Goal: Communication & Community: Participate in discussion

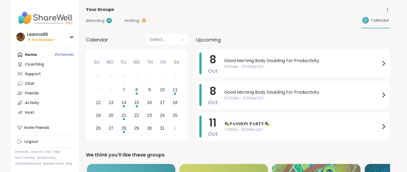
click at [96, 20] on span "Attending" at bounding box center [95, 21] width 18 height 6
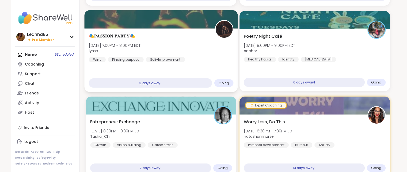
scroll to position [107, 0]
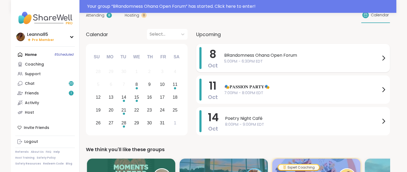
click at [225, 52] on span "BRandomness Ohana Open Forum" at bounding box center [302, 55] width 156 height 6
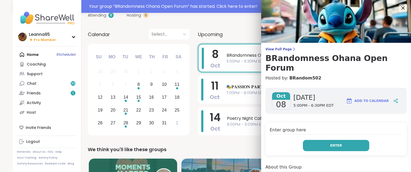
click at [310, 140] on button "Enter" at bounding box center [336, 145] width 66 height 11
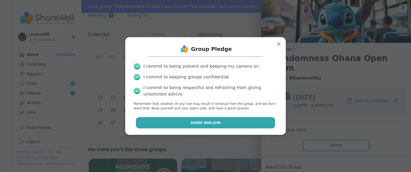
click at [249, 125] on button "Agree and Join" at bounding box center [205, 122] width 139 height 11
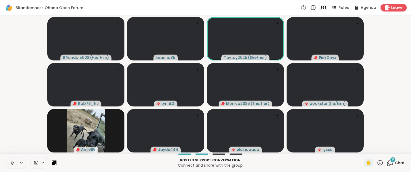
click at [11, 161] on icon at bounding box center [12, 163] width 5 height 5
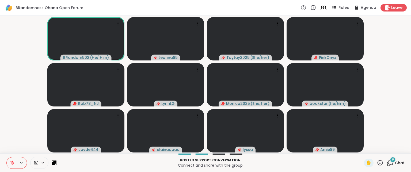
click at [388, 161] on icon at bounding box center [390, 162] width 5 height 5
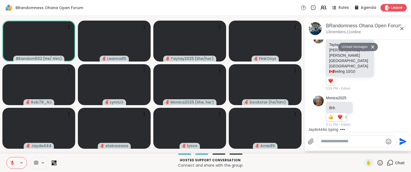
scroll to position [382, 0]
click at [349, 44] on button "Unread messages" at bounding box center [353, 47] width 31 height 9
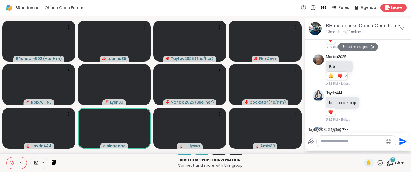
scroll to position [462, 0]
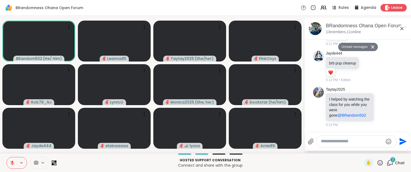
click at [14, 158] on button at bounding box center [12, 162] width 10 height 11
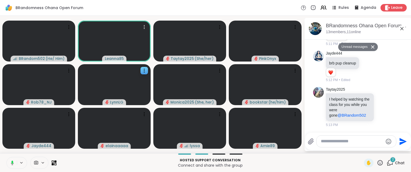
scroll to position [470, 0]
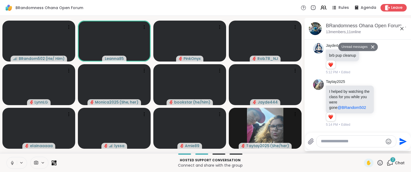
click at [11, 161] on icon at bounding box center [12, 163] width 5 height 5
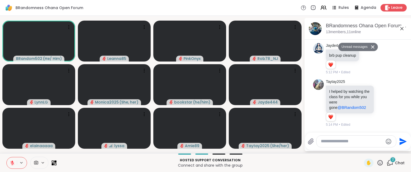
click at [11, 161] on icon at bounding box center [12, 163] width 5 height 5
click at [12, 163] on icon at bounding box center [12, 162] width 1 height 2
click at [12, 163] on icon at bounding box center [12, 163] width 4 height 4
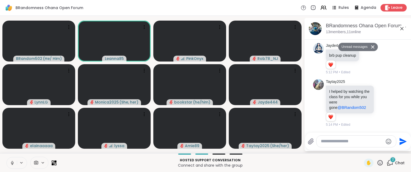
click at [12, 163] on icon at bounding box center [12, 162] width 1 height 2
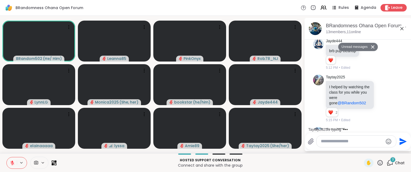
scroll to position [499, 0]
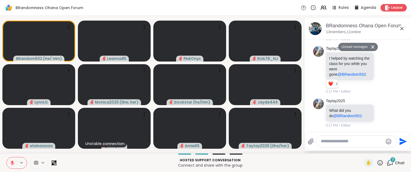
click at [397, 162] on span "Chat" at bounding box center [400, 162] width 10 height 5
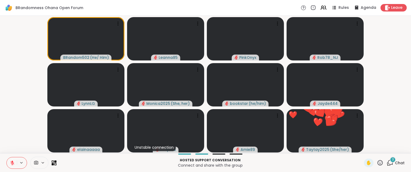
click at [397, 162] on span "Chat" at bounding box center [400, 162] width 10 height 5
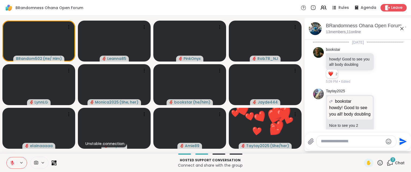
scroll to position [509, 0]
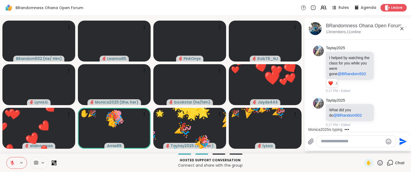
click at [378, 162] on icon at bounding box center [380, 163] width 7 height 7
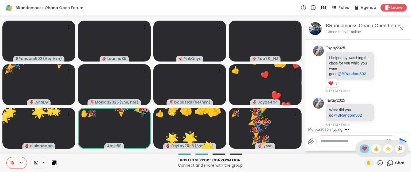
click at [362, 150] on span "❤️" at bounding box center [364, 149] width 5 height 6
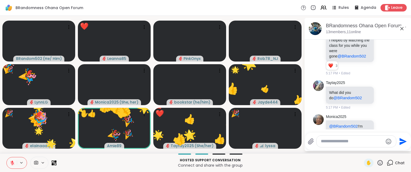
scroll to position [562, 0]
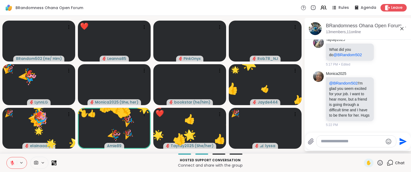
click at [377, 162] on icon at bounding box center [380, 163] width 7 height 7
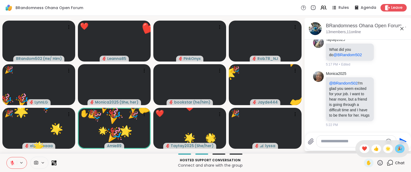
click at [397, 149] on span "🎉" at bounding box center [399, 149] width 5 height 6
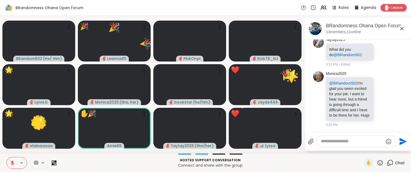
click at [377, 162] on icon at bounding box center [380, 163] width 7 height 7
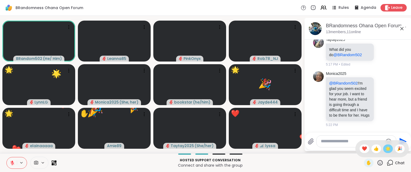
click at [385, 150] on span "🌟" at bounding box center [387, 149] width 5 height 6
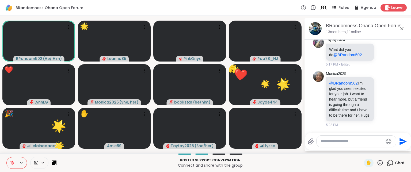
click at [377, 162] on icon at bounding box center [380, 163] width 7 height 7
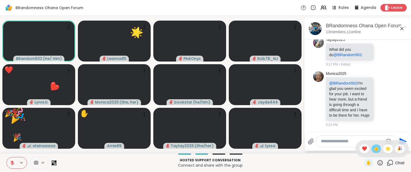
click at [374, 151] on span "👍" at bounding box center [376, 149] width 5 height 6
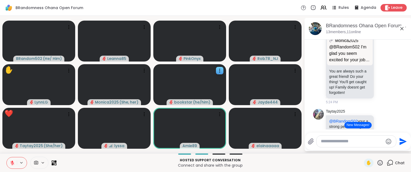
scroll to position [695, 0]
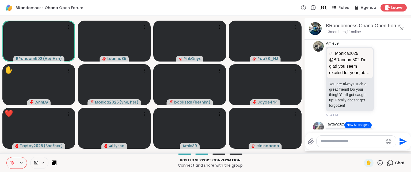
click at [377, 161] on icon at bounding box center [380, 163] width 7 height 7
click at [362, 150] on span "❤️" at bounding box center [364, 149] width 5 height 6
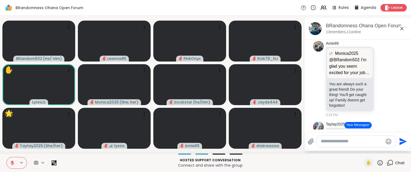
click at [56, 162] on icon at bounding box center [55, 161] width 2 height 2
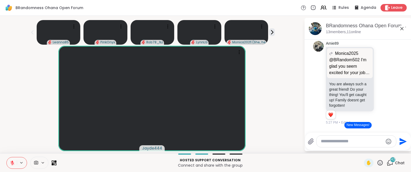
click at [54, 160] on div at bounding box center [31, 163] width 50 height 12
click at [55, 162] on icon at bounding box center [55, 161] width 2 height 2
